Goal: Navigation & Orientation: Go to known website

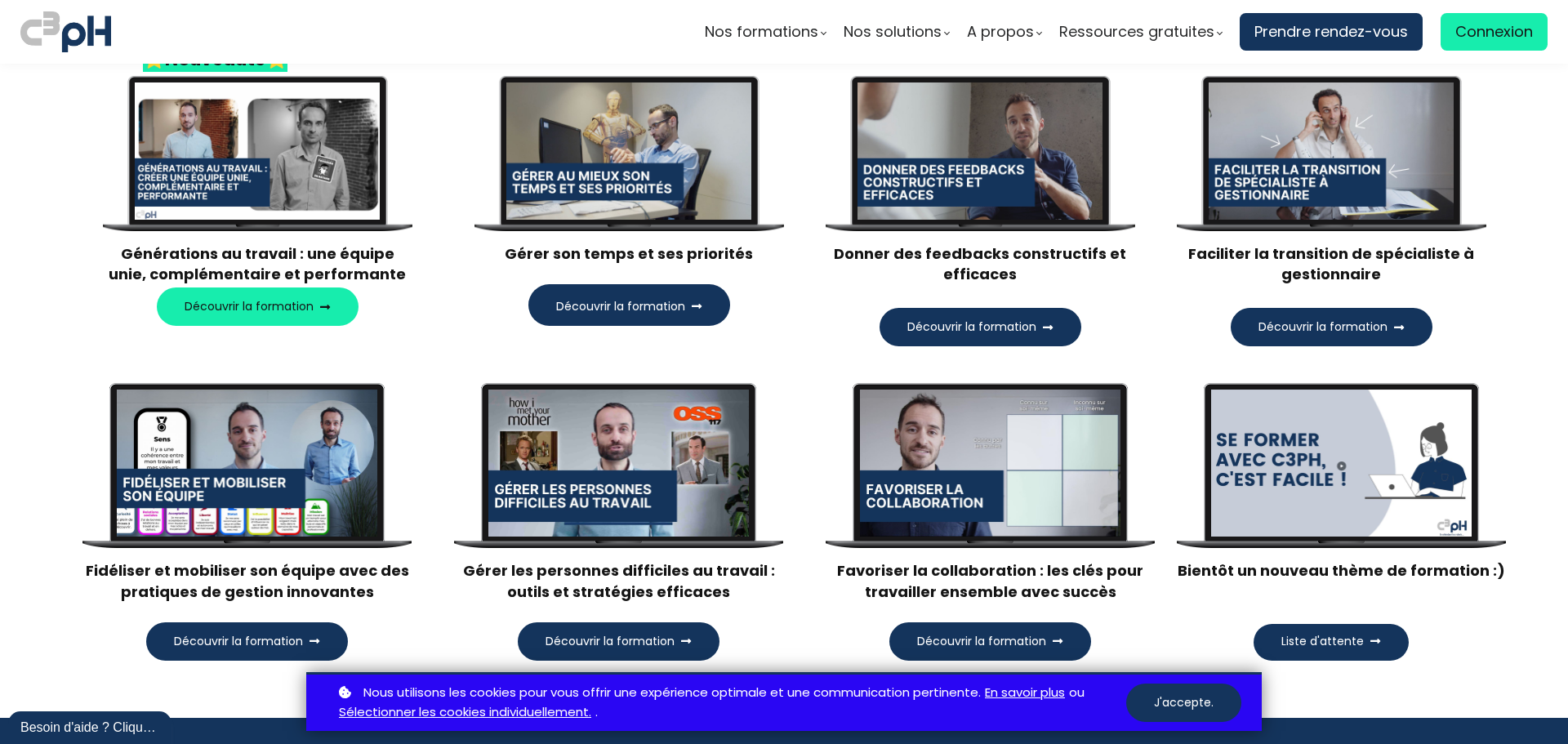
scroll to position [1715, 0]
